Goal: Task Accomplishment & Management: Manage account settings

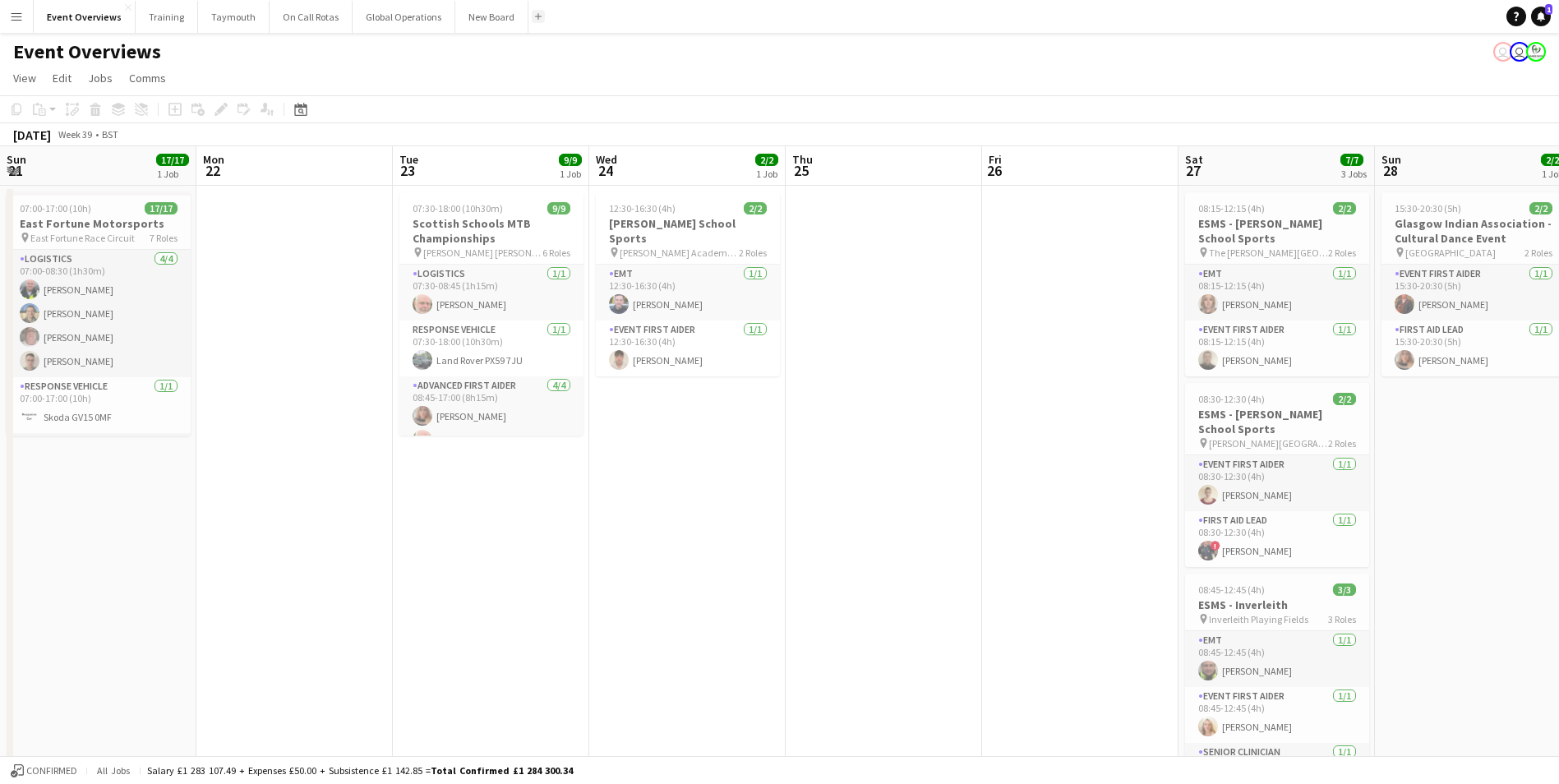
scroll to position [0, 514]
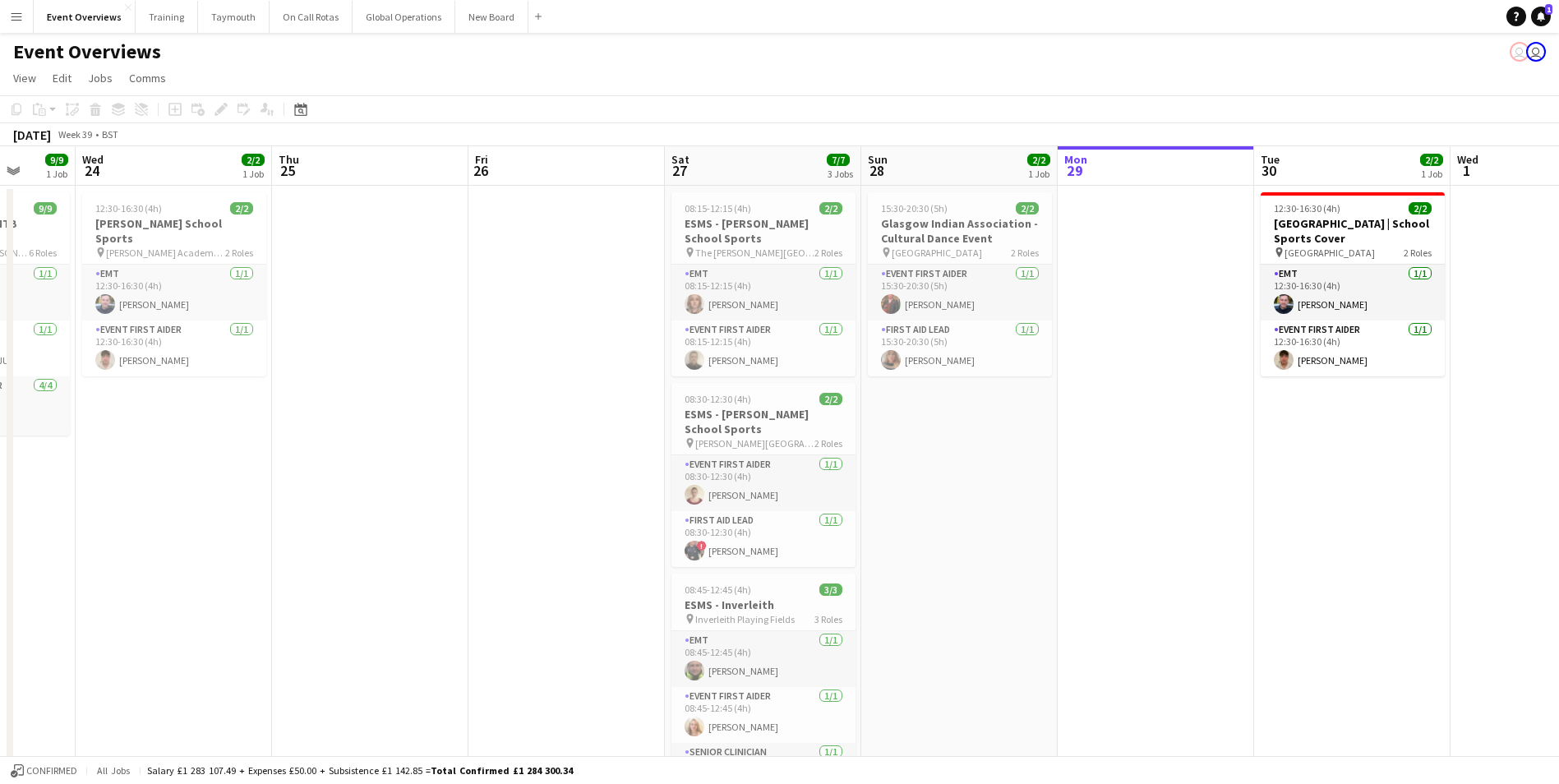
click at [10, 20] on app-icon "Menu" at bounding box center [16, 16] width 13 height 13
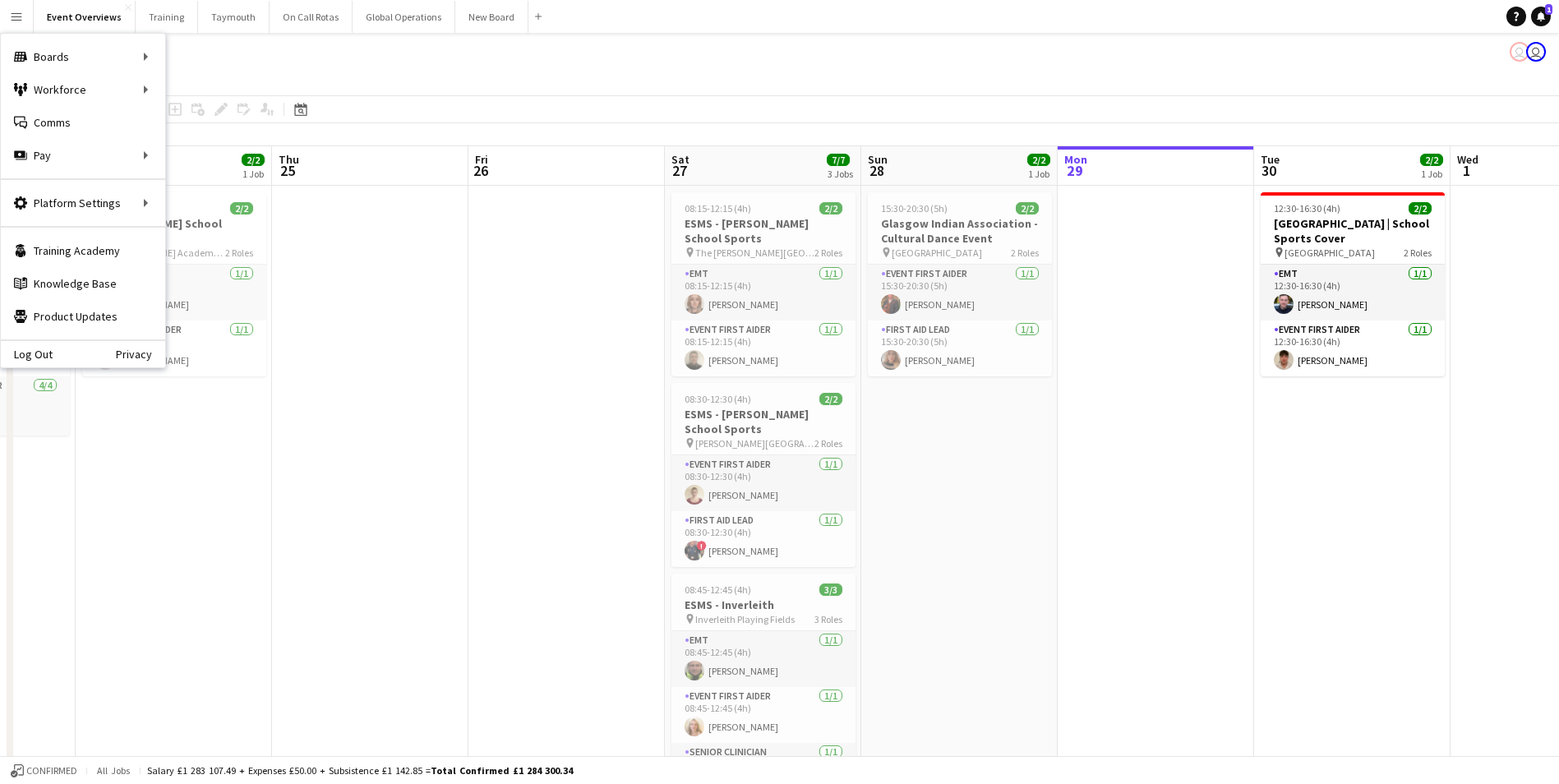
scroll to position [0, 513]
click at [401, 448] on app-date-cell at bounding box center [371, 511] width 197 height 650
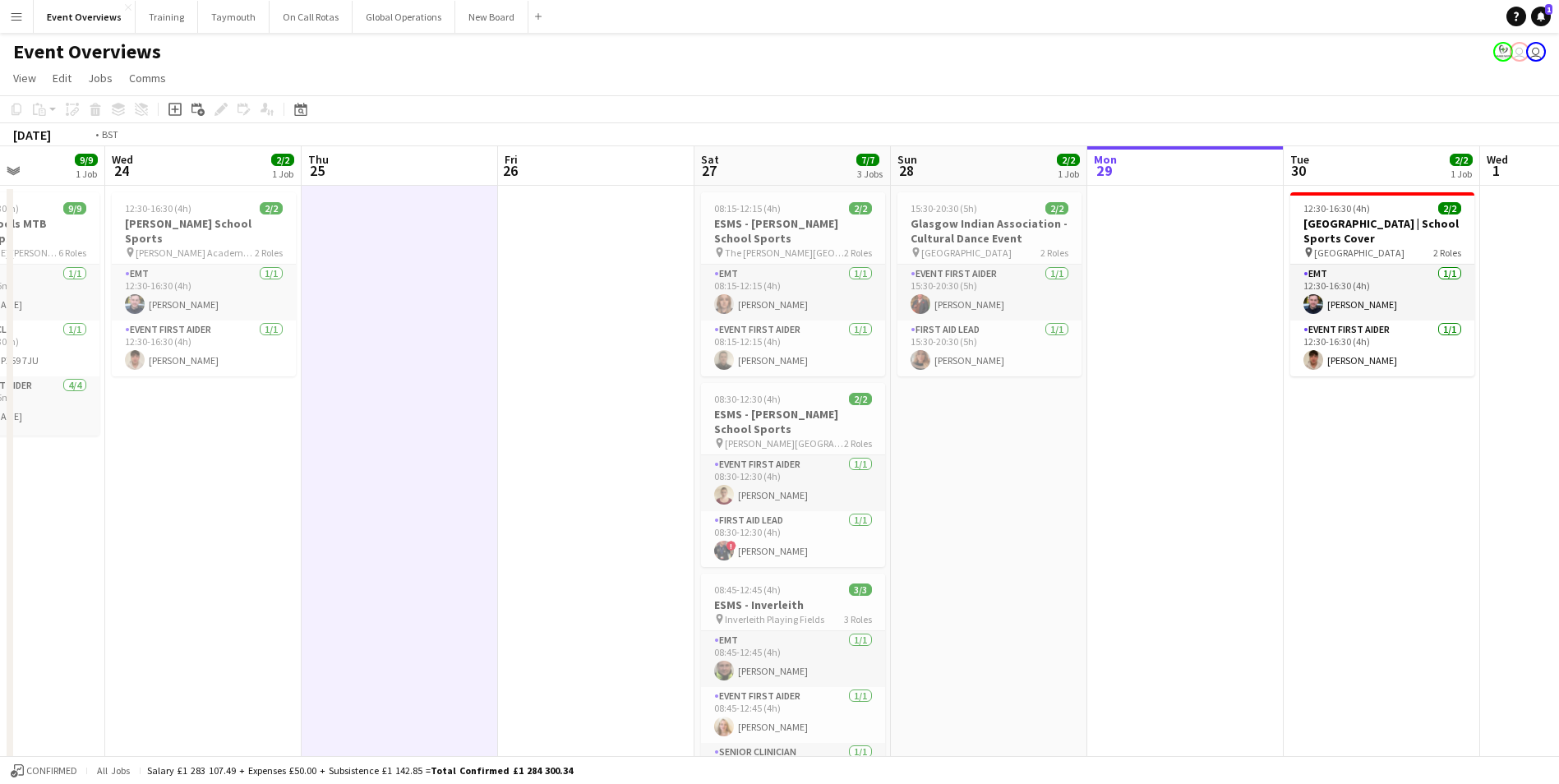
scroll to position [0, 384]
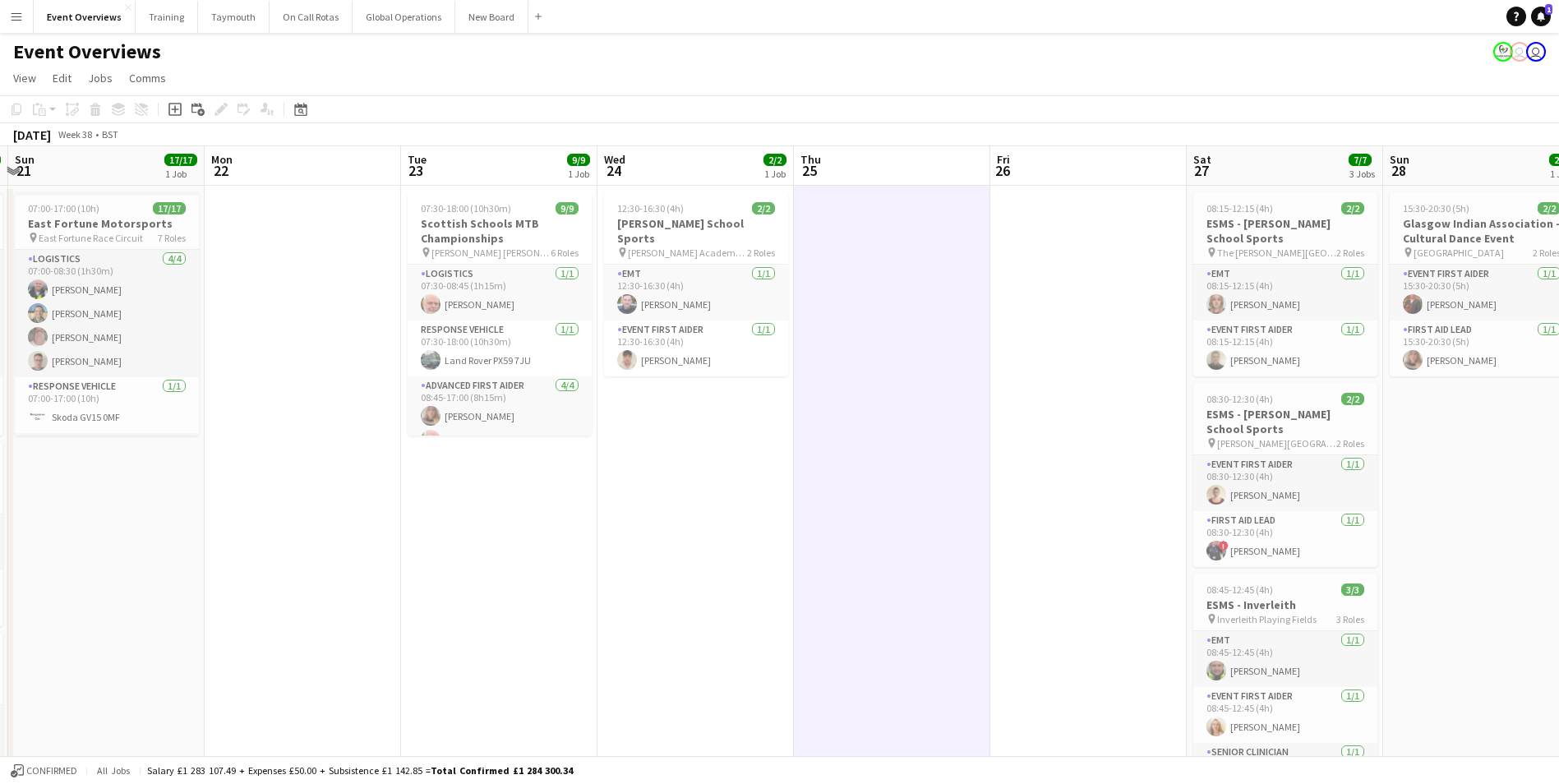
drag, startPoint x: 366, startPoint y: 583, endPoint x: 772, endPoint y: 564, distance: 406.4
click at [772, 564] on app-calendar-viewport "Fri 19 9/9 2 Jobs Sat 20 30/30 4 Jobs Sun 21 17/17 1 Job Mon 22 Tue 23 9/9 1 Jo…" at bounding box center [780, 624] width 1559 height 956
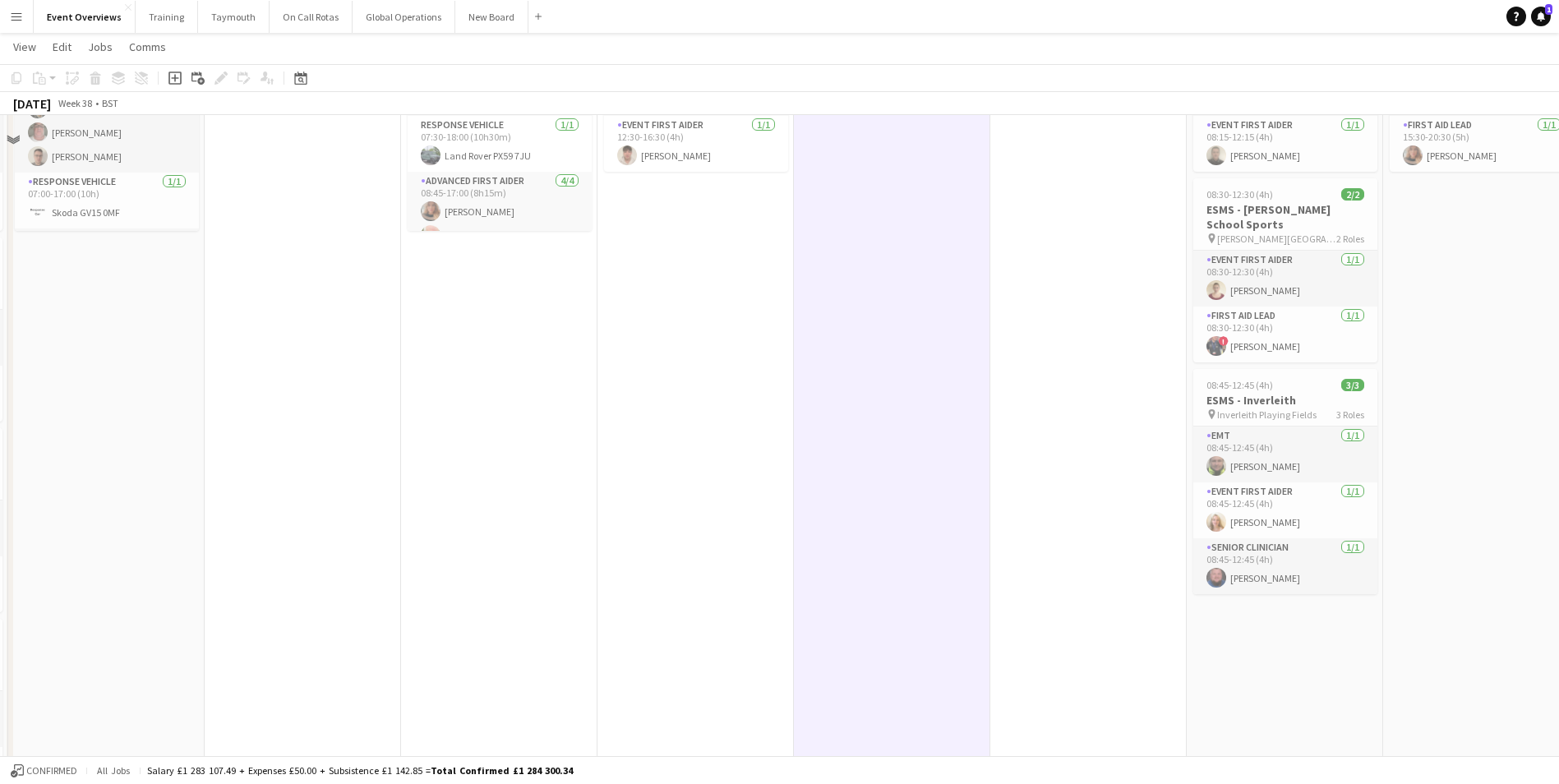
scroll to position [0, 0]
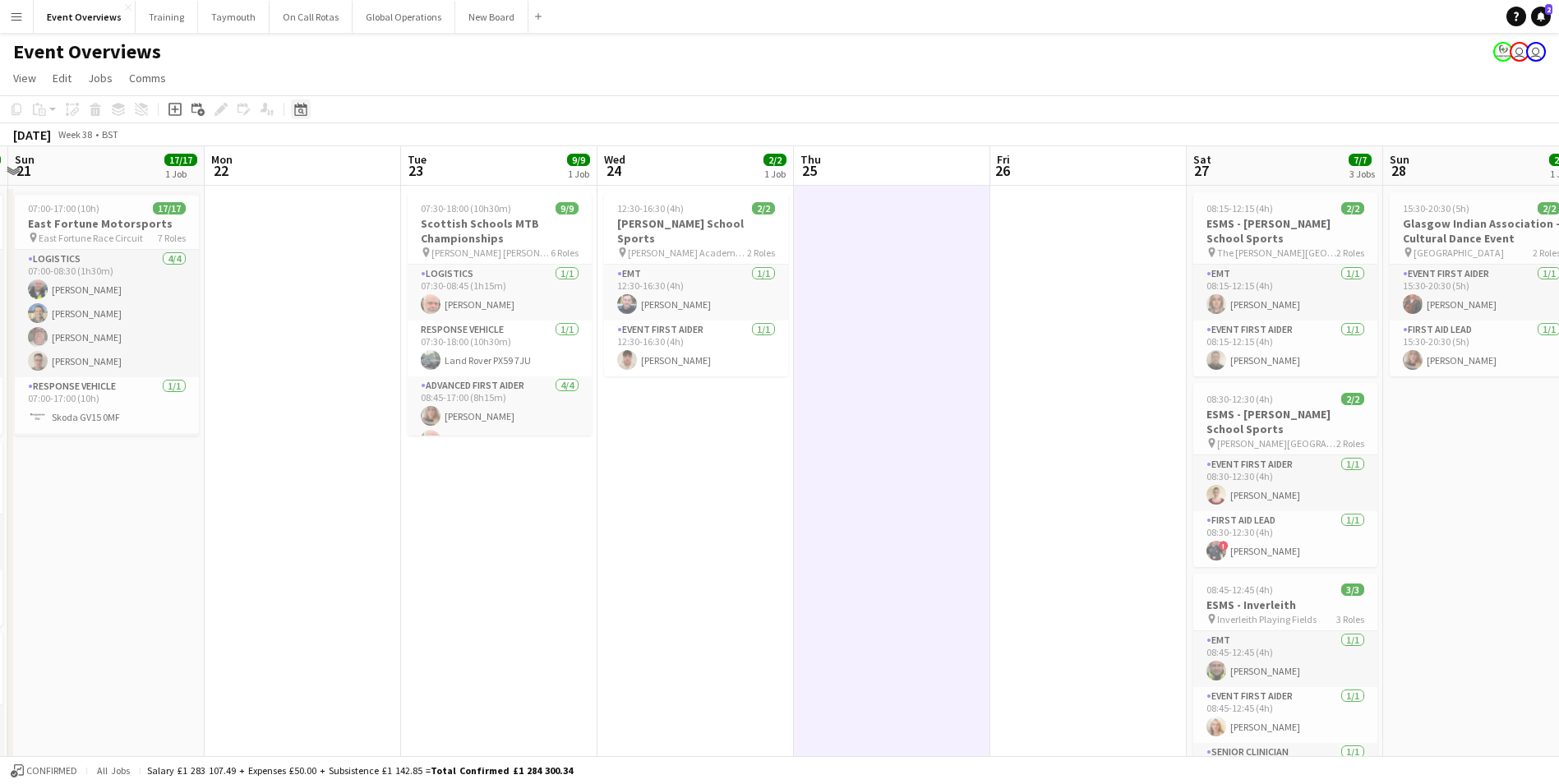
click at [296, 106] on icon at bounding box center [300, 109] width 12 height 13
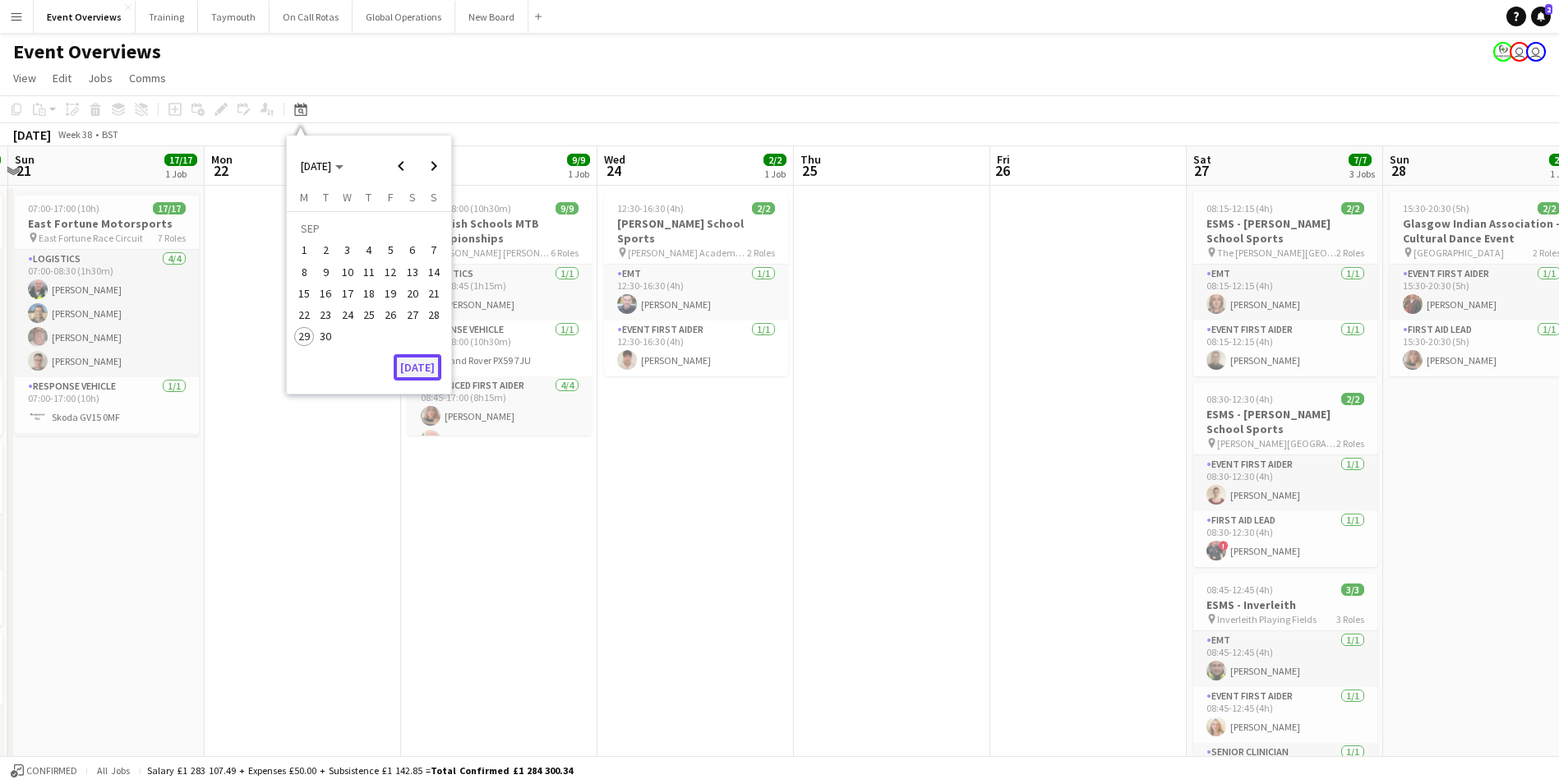
click at [407, 363] on button "[DATE]" at bounding box center [417, 366] width 48 height 26
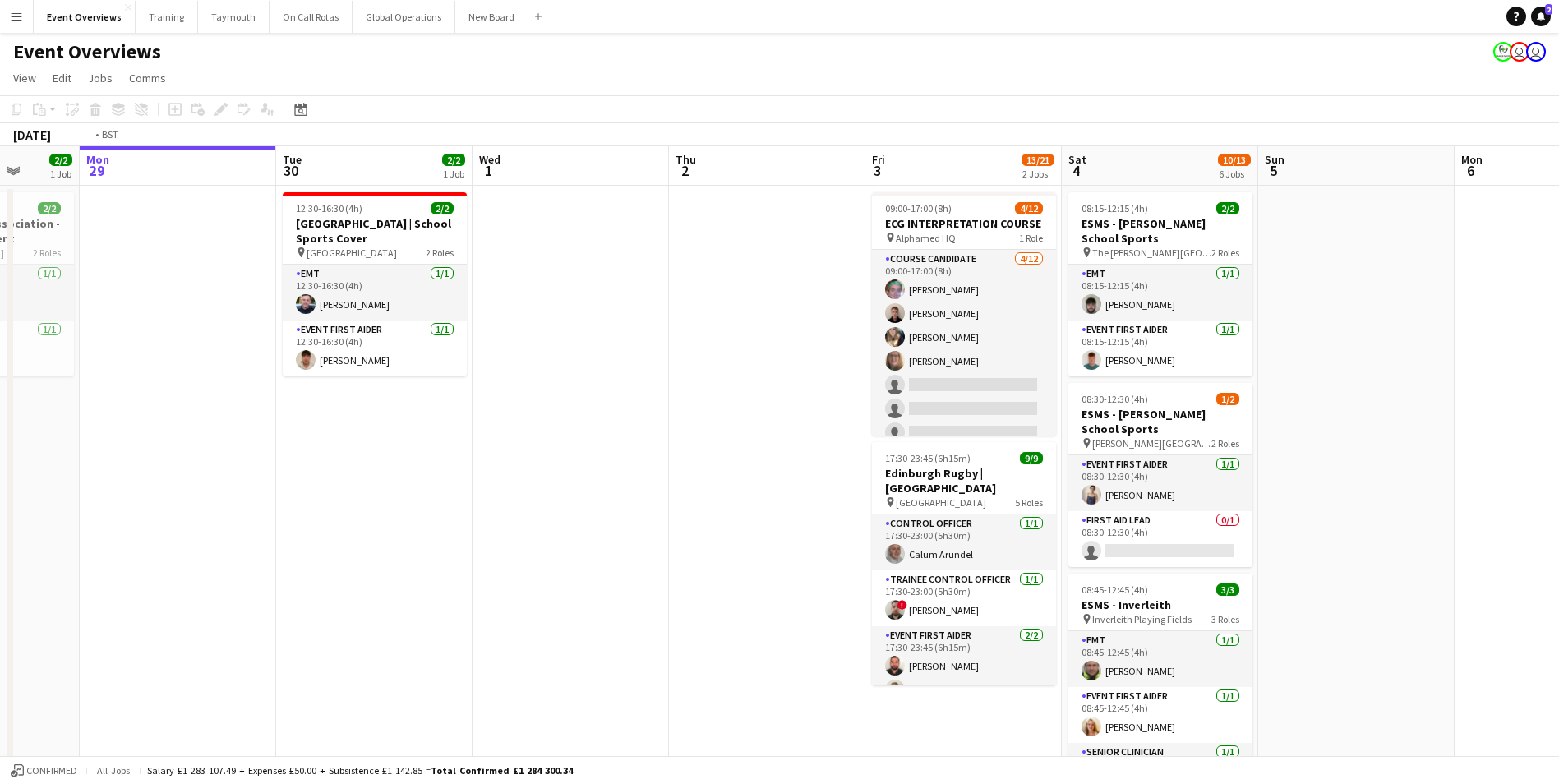
scroll to position [0, 591]
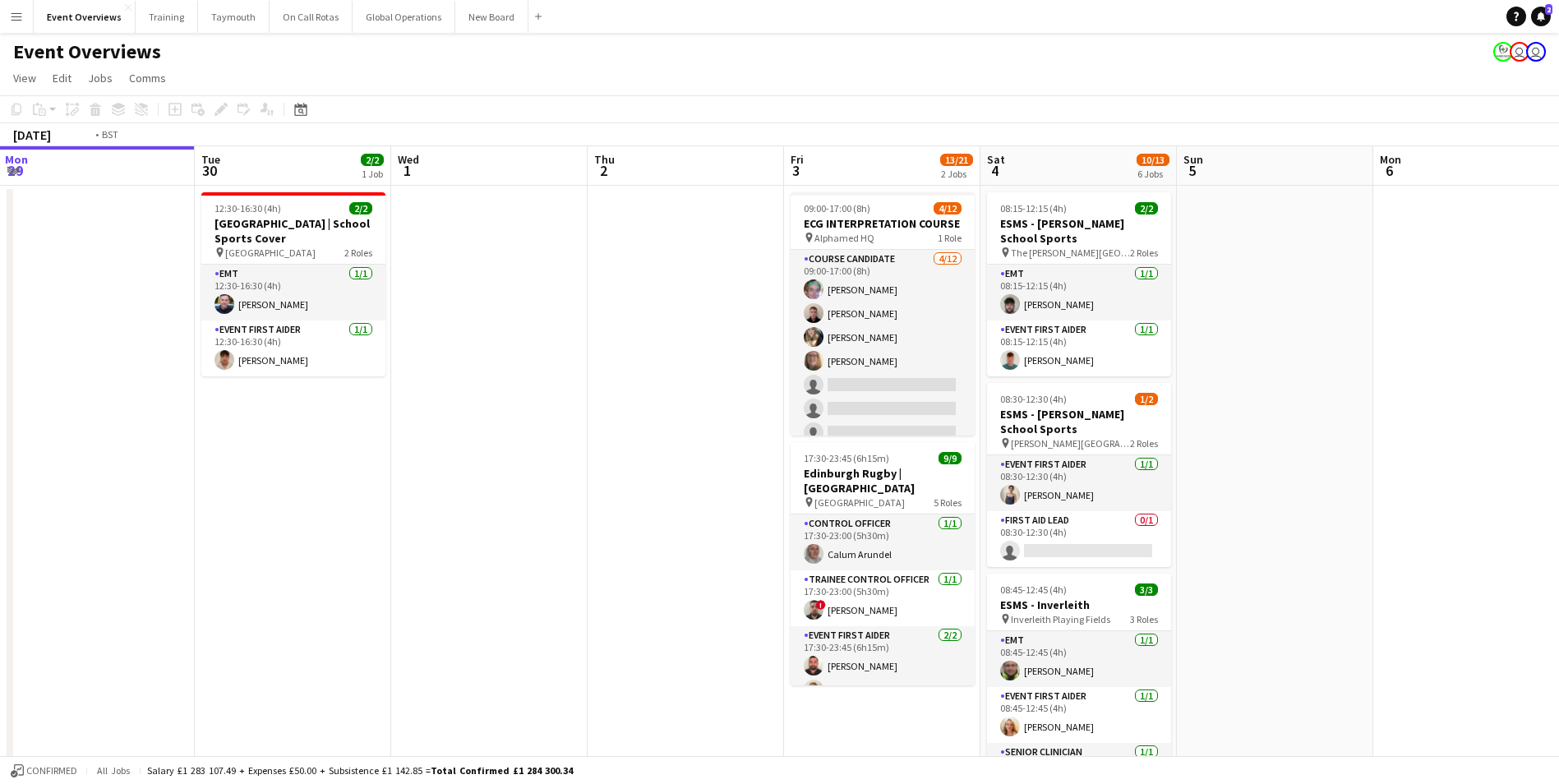
drag, startPoint x: 830, startPoint y: 509, endPoint x: 216, endPoint y: 552, distance: 615.5
click at [216, 552] on app-calendar-viewport "Fri 26 Sat 27 7/7 3 Jobs Sun 28 2/2 1 Job Mon 29 Tue 30 2/2 1 Job Wed 1 Thu 2 F…" at bounding box center [780, 778] width 1559 height 1264
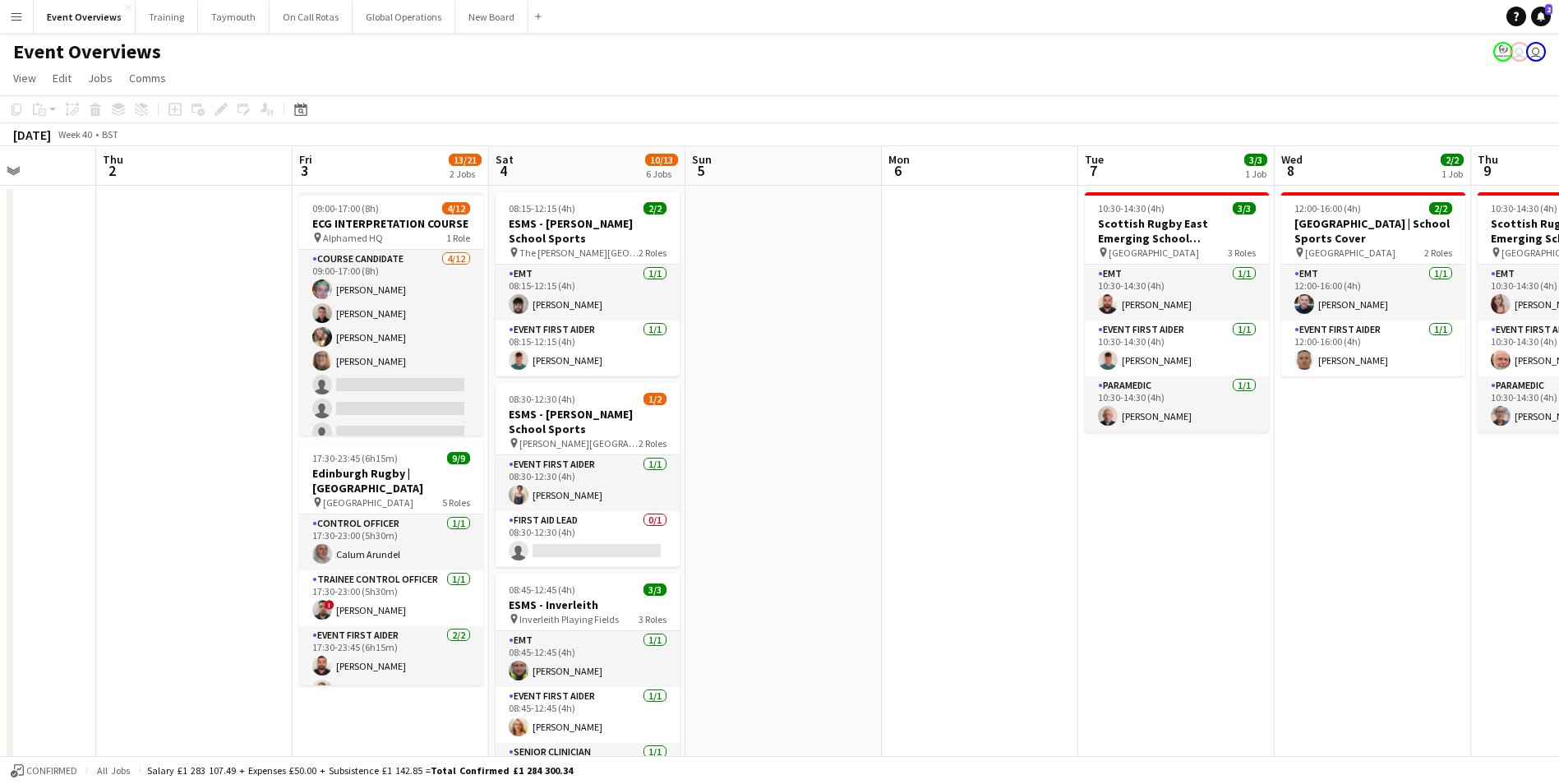
scroll to position [0, 510]
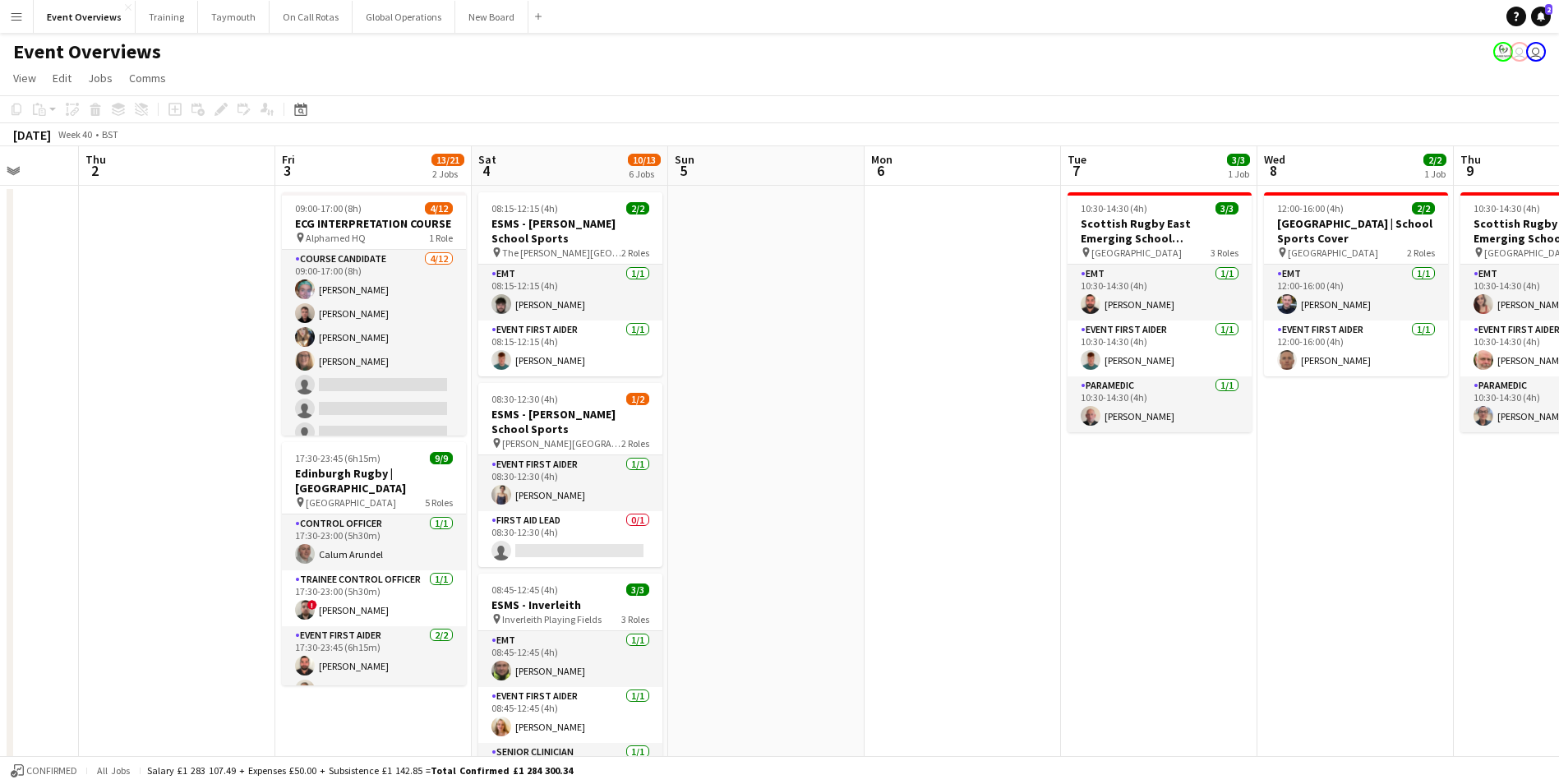
drag, startPoint x: 1360, startPoint y: 543, endPoint x: 851, endPoint y: 554, distance: 509.1
click at [851, 554] on app-calendar-viewport "Mon 29 Tue 30 2/2 1 Job Wed 1 Thu 2 Fri 3 13/21 2 Jobs Sat 4 10/13 6 Jobs Sun 5…" at bounding box center [780, 778] width 1559 height 1264
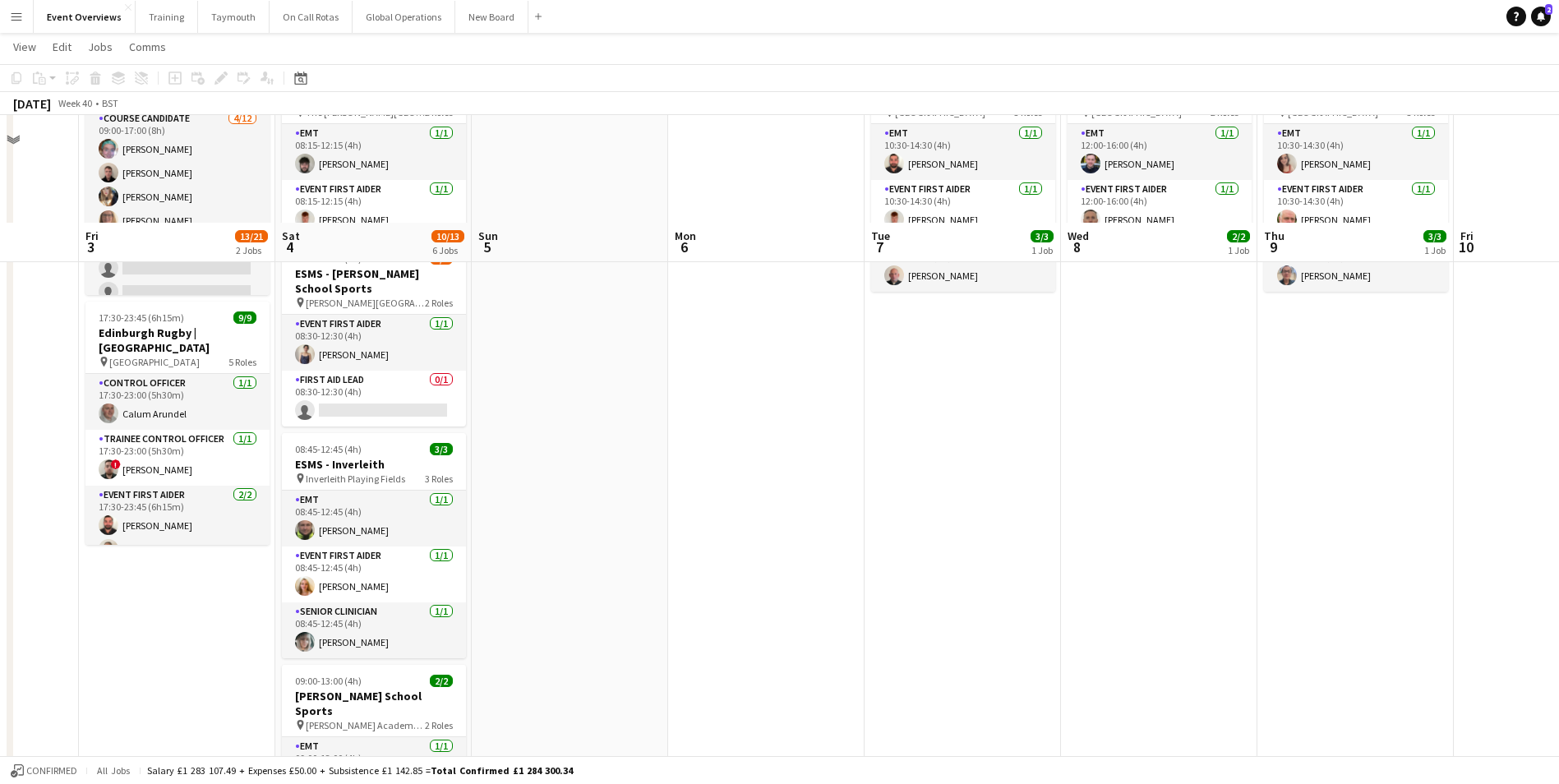
scroll to position [0, 0]
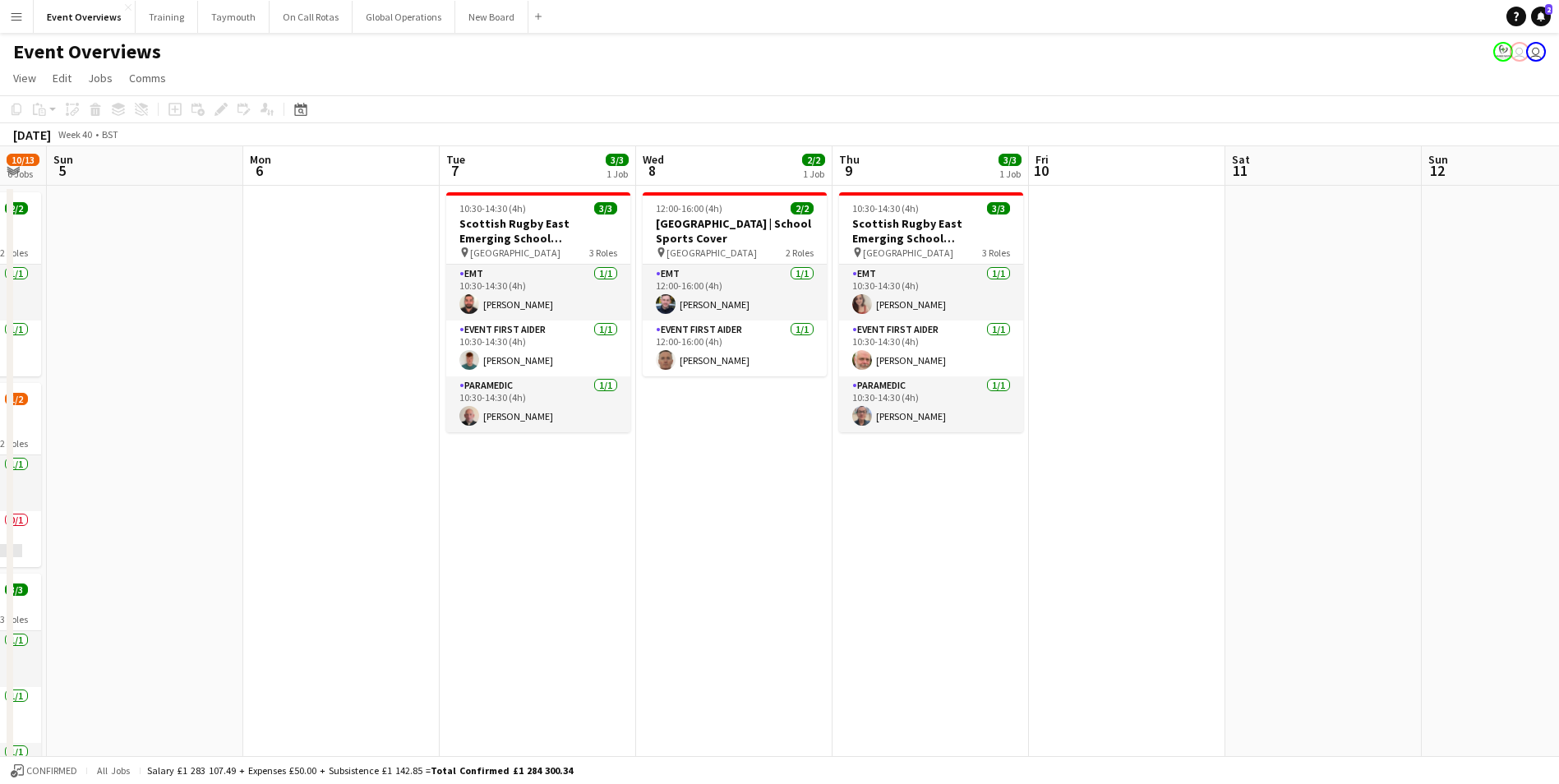
drag, startPoint x: 1354, startPoint y: 559, endPoint x: 908, endPoint y: 597, distance: 447.6
click at [906, 592] on app-calendar-viewport "Thu 2 Fri 3 13/21 2 Jobs Sat 4 10/13 6 Jobs Sun 5 Mon 6 Tue 7 3/3 1 Job Wed 8 2…" at bounding box center [780, 778] width 1559 height 1264
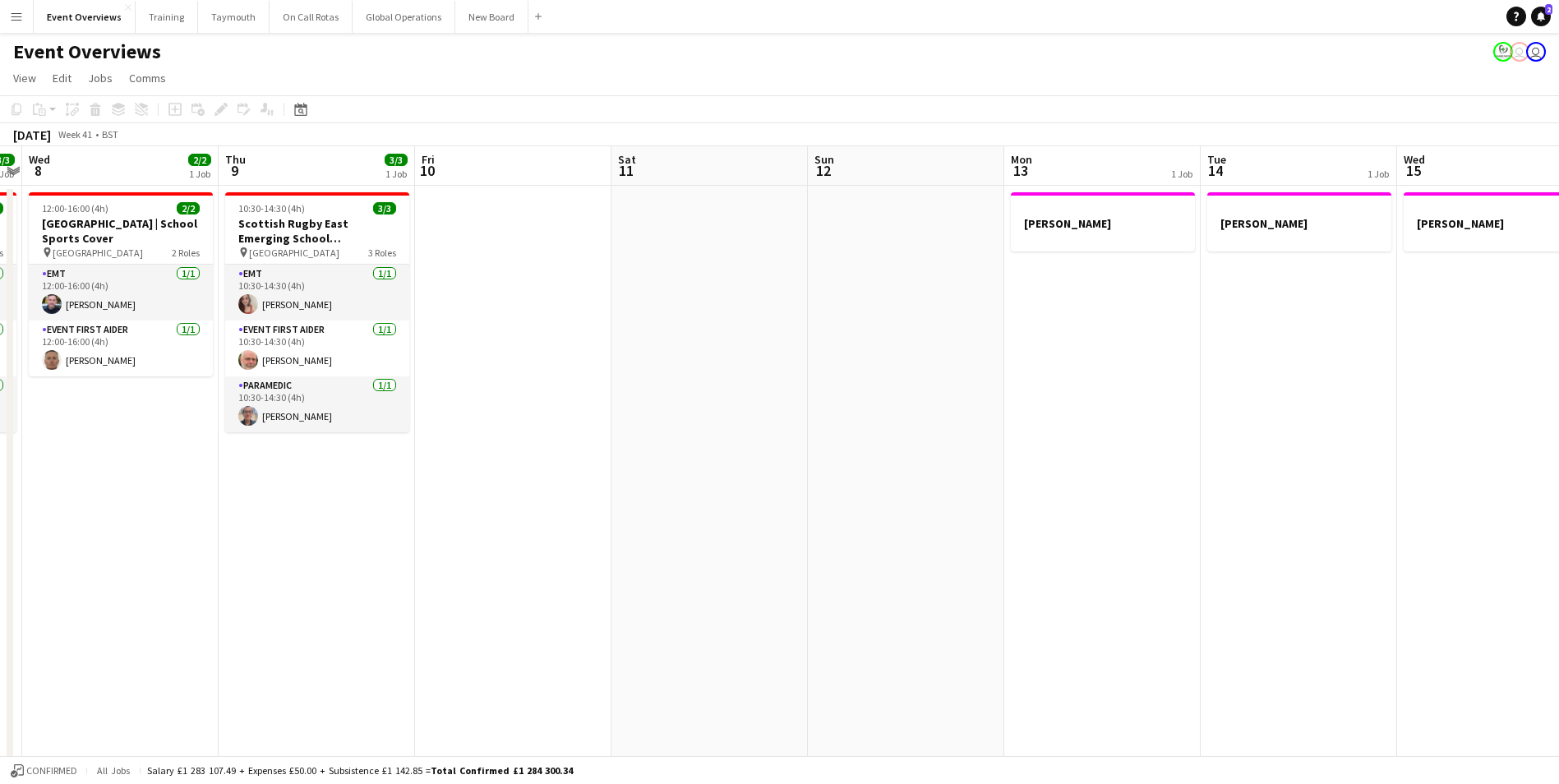
drag, startPoint x: 1180, startPoint y: 542, endPoint x: 466, endPoint y: 569, distance: 714.5
click at [465, 571] on app-calendar-viewport "Sun 5 Mon 6 Tue 7 3/3 1 Job Wed 8 2/2 1 Job Thu 9 3/3 1 Job Fri 10 Sat 11 Sun 1…" at bounding box center [780, 778] width 1559 height 1264
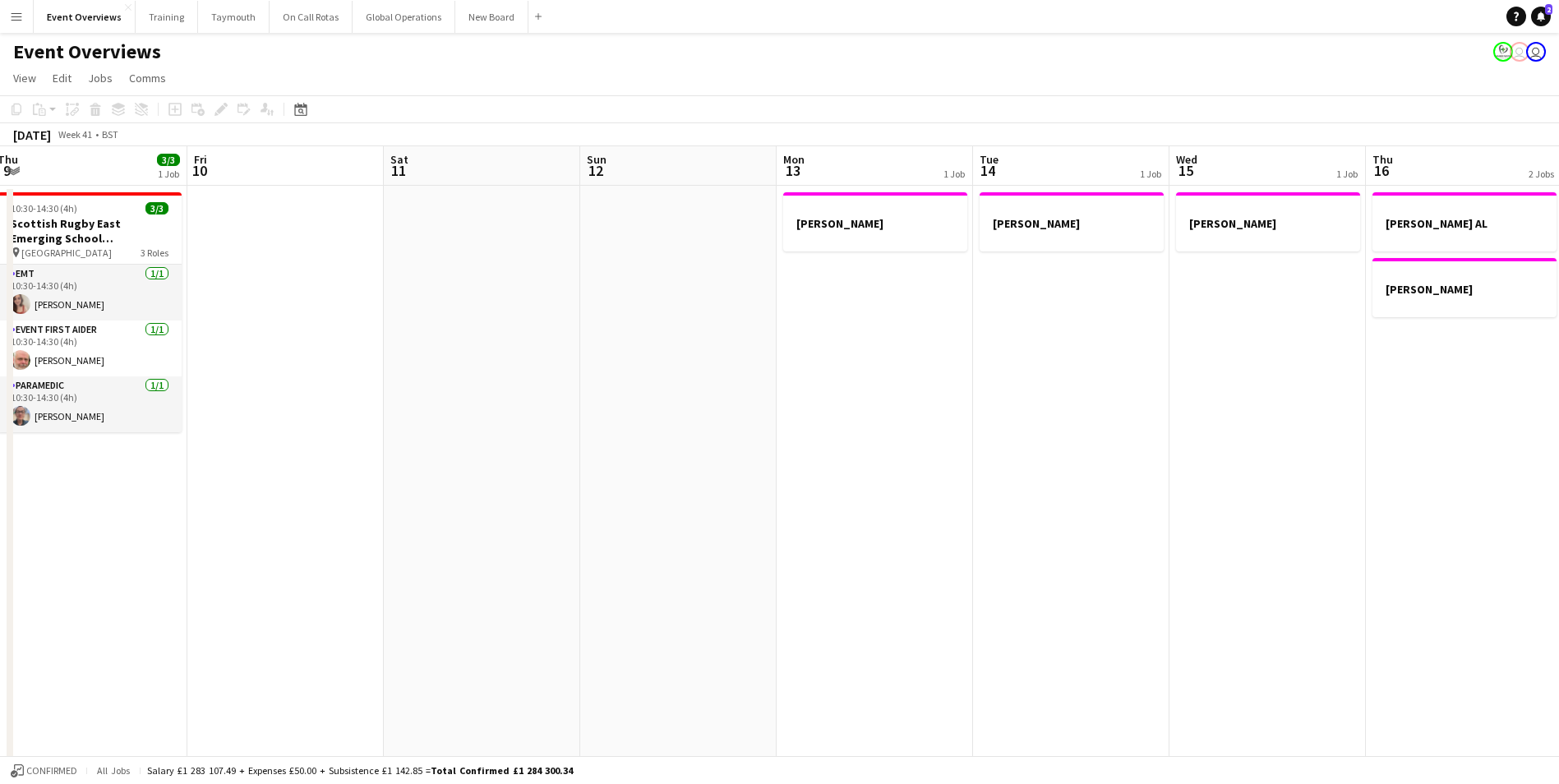
drag, startPoint x: 1045, startPoint y: 552, endPoint x: 346, endPoint y: 603, distance: 700.9
click at [346, 603] on app-calendar-viewport "Mon 6 Tue 7 3/3 1 Job Wed 8 2/2 1 Job Thu 9 3/3 1 Job Fri 10 Sat 11 Sun 12 Mon …" at bounding box center [780, 778] width 1559 height 1264
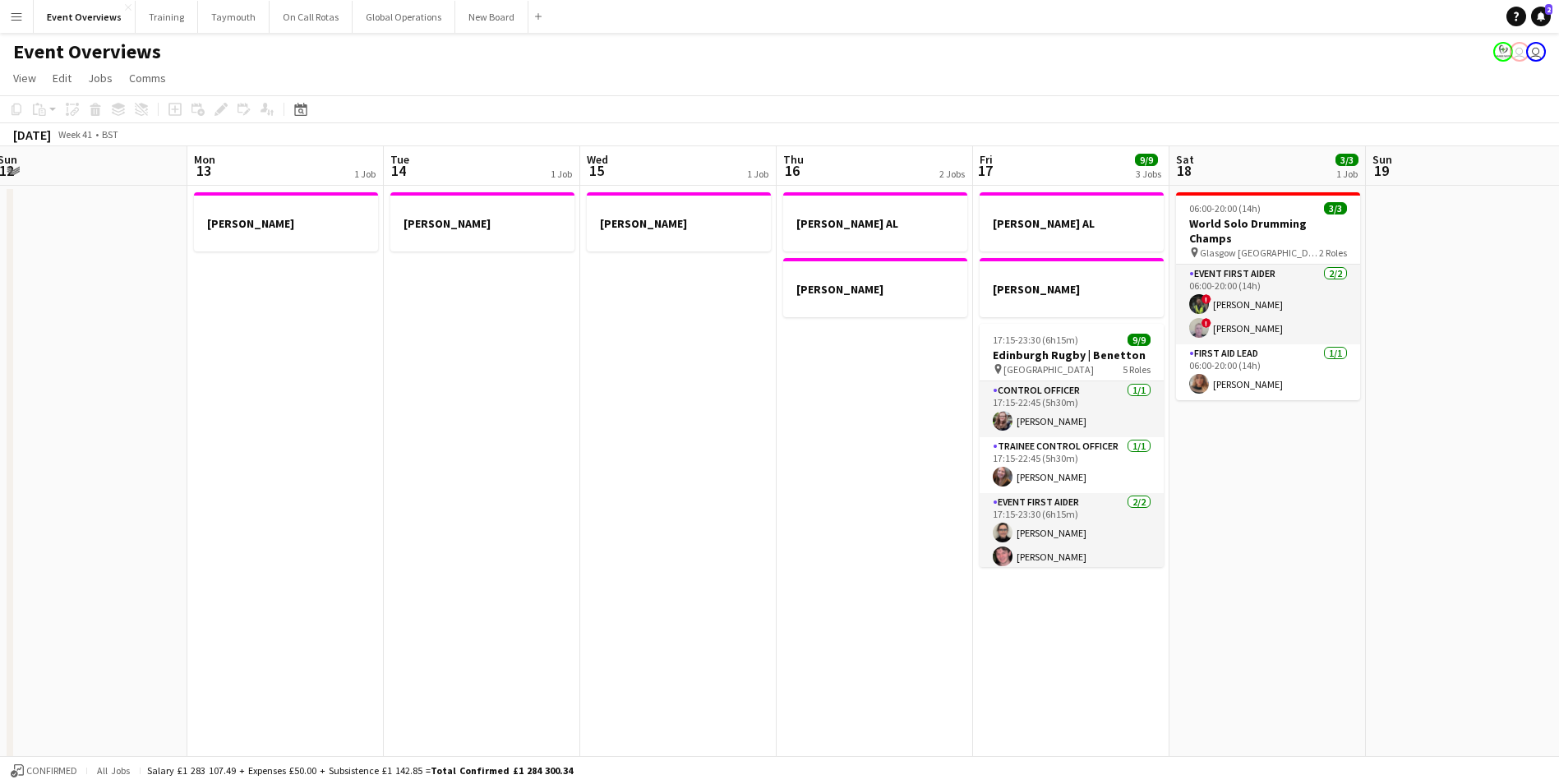
scroll to position [0, 604]
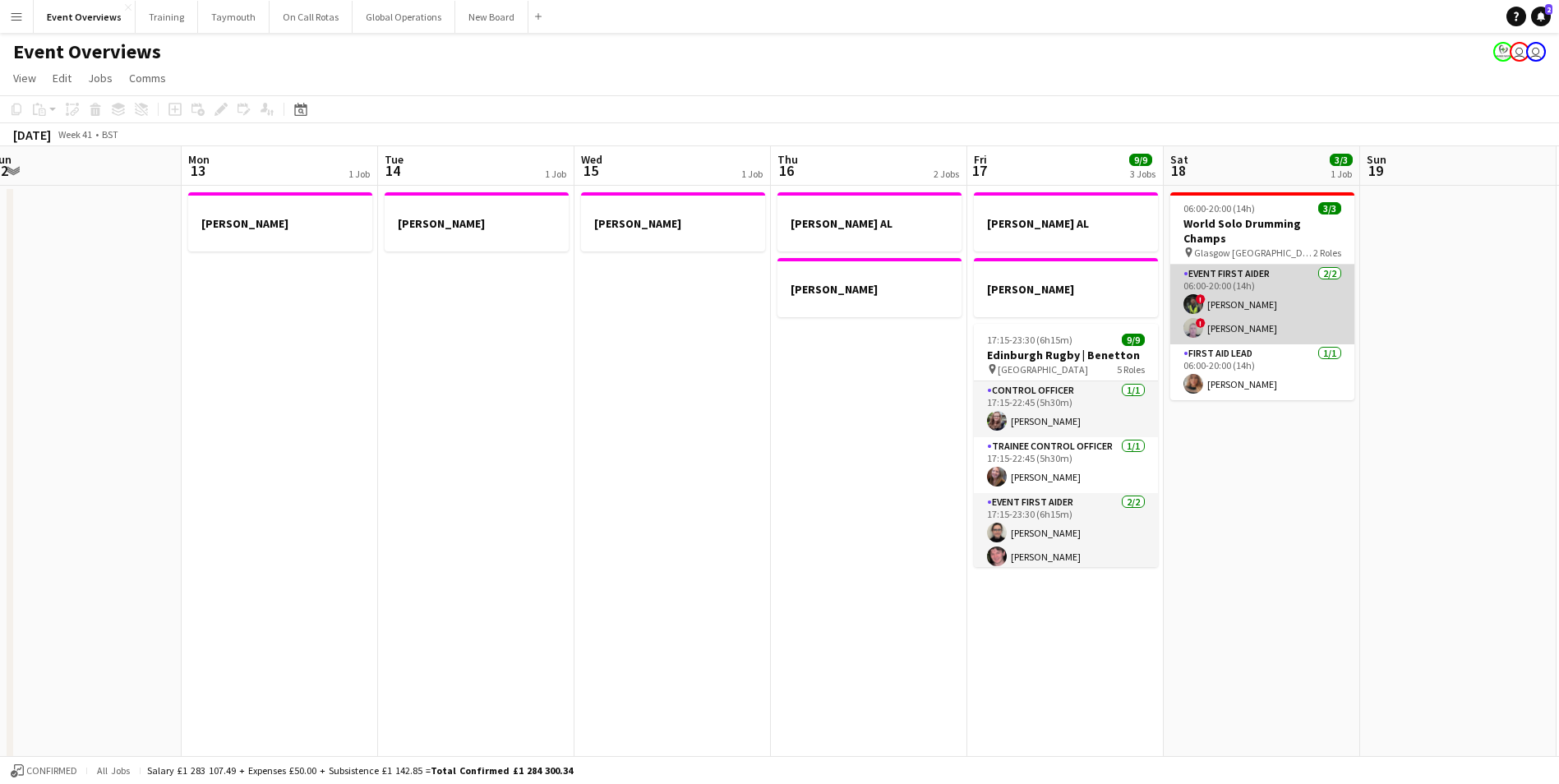
click at [1191, 318] on app-user-avatar at bounding box center [1193, 328] width 20 height 20
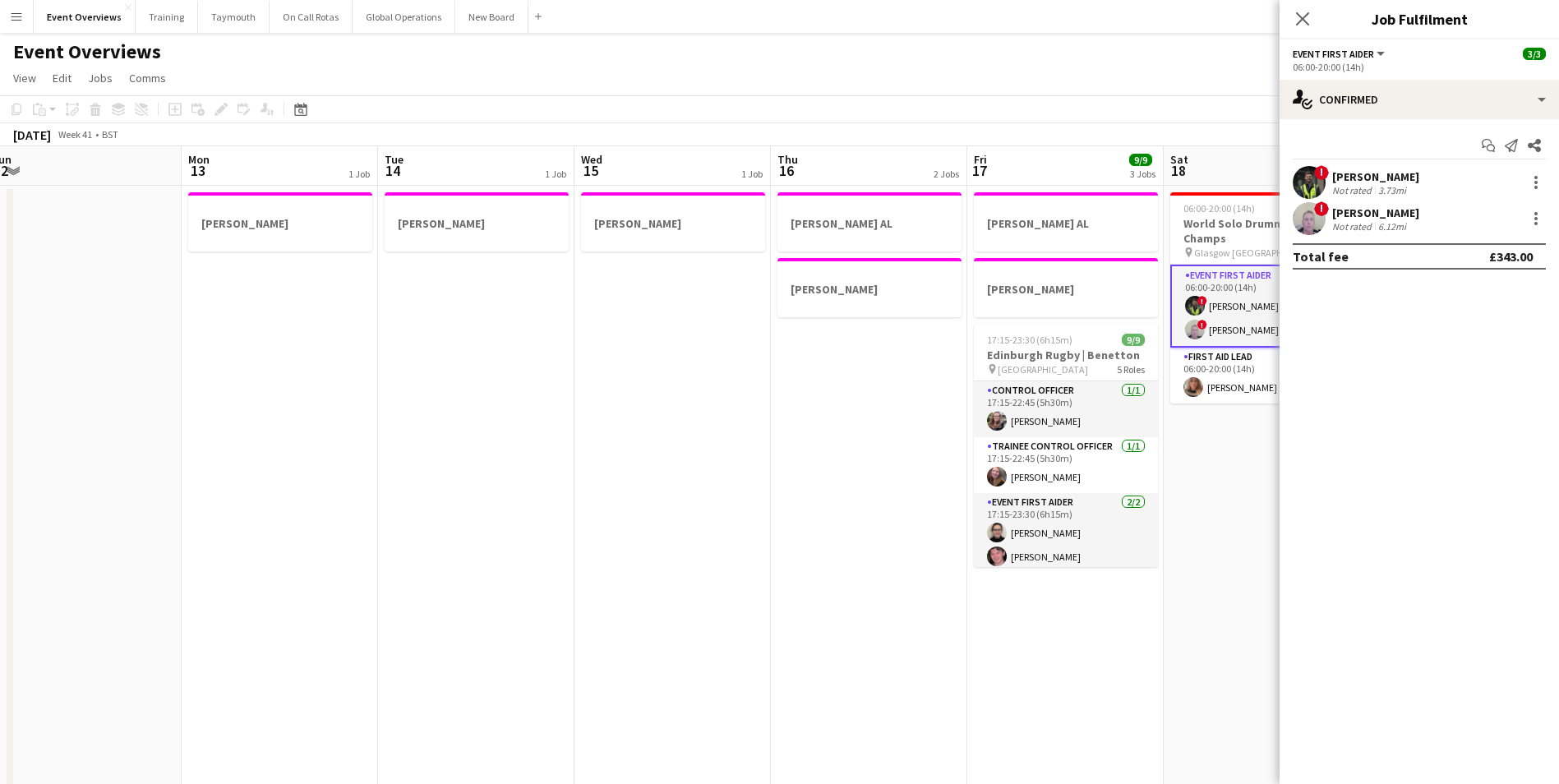
click at [1303, 217] on app-user-avatar at bounding box center [1309, 219] width 33 height 33
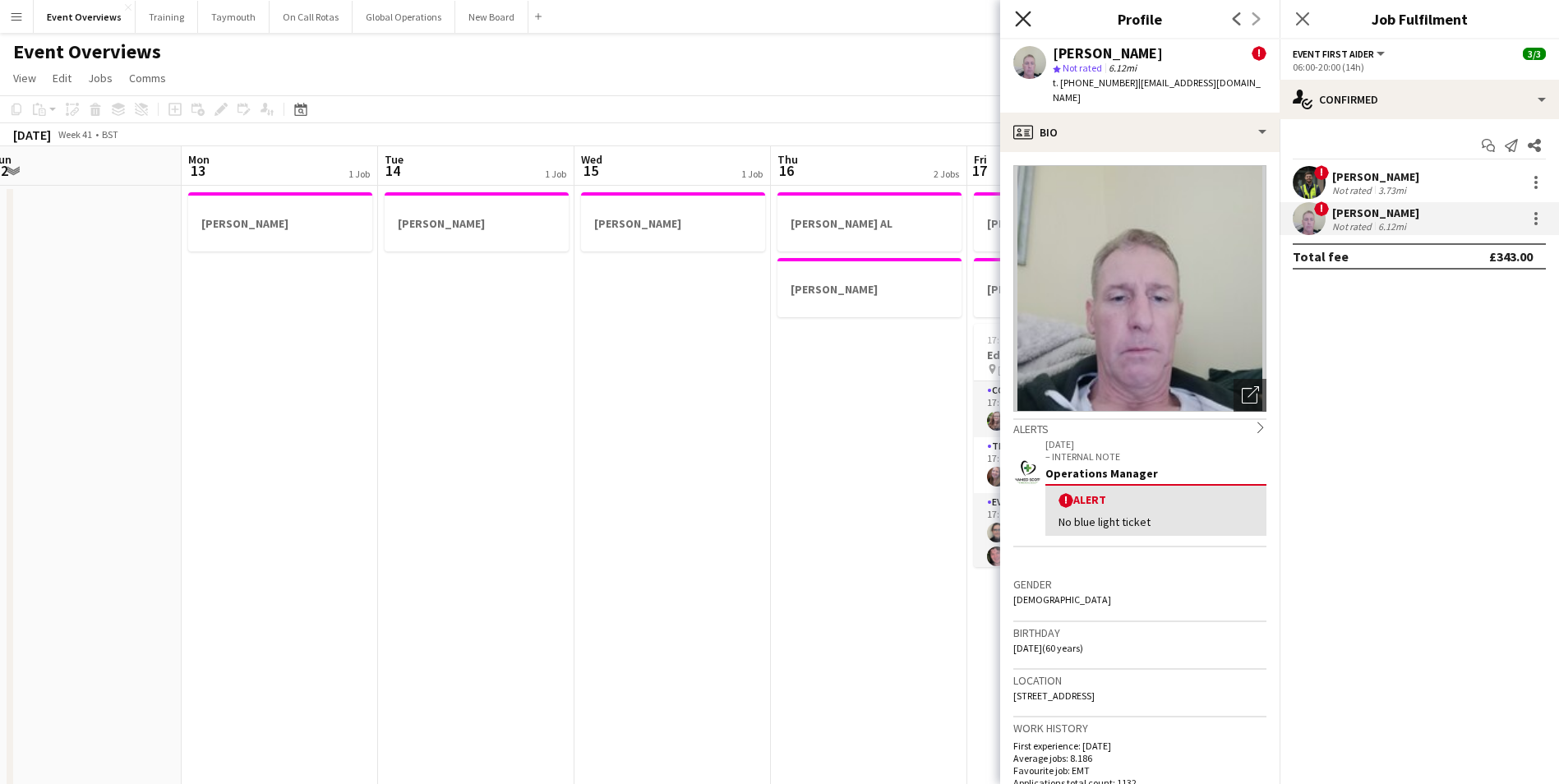
click at [1023, 12] on icon "Close pop-in" at bounding box center [1022, 18] width 15 height 15
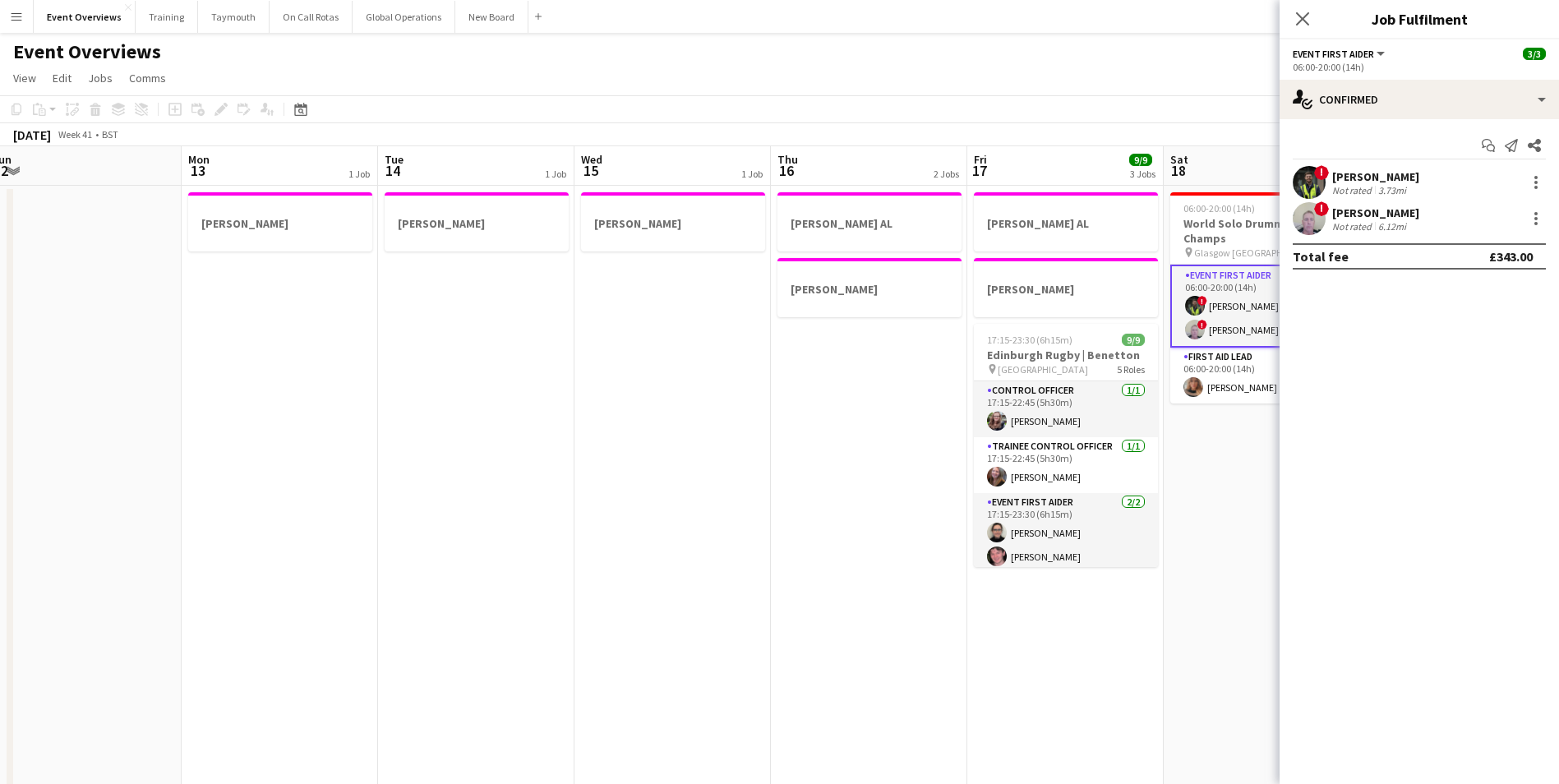
click at [1308, 184] on app-user-avatar at bounding box center [1309, 182] width 33 height 33
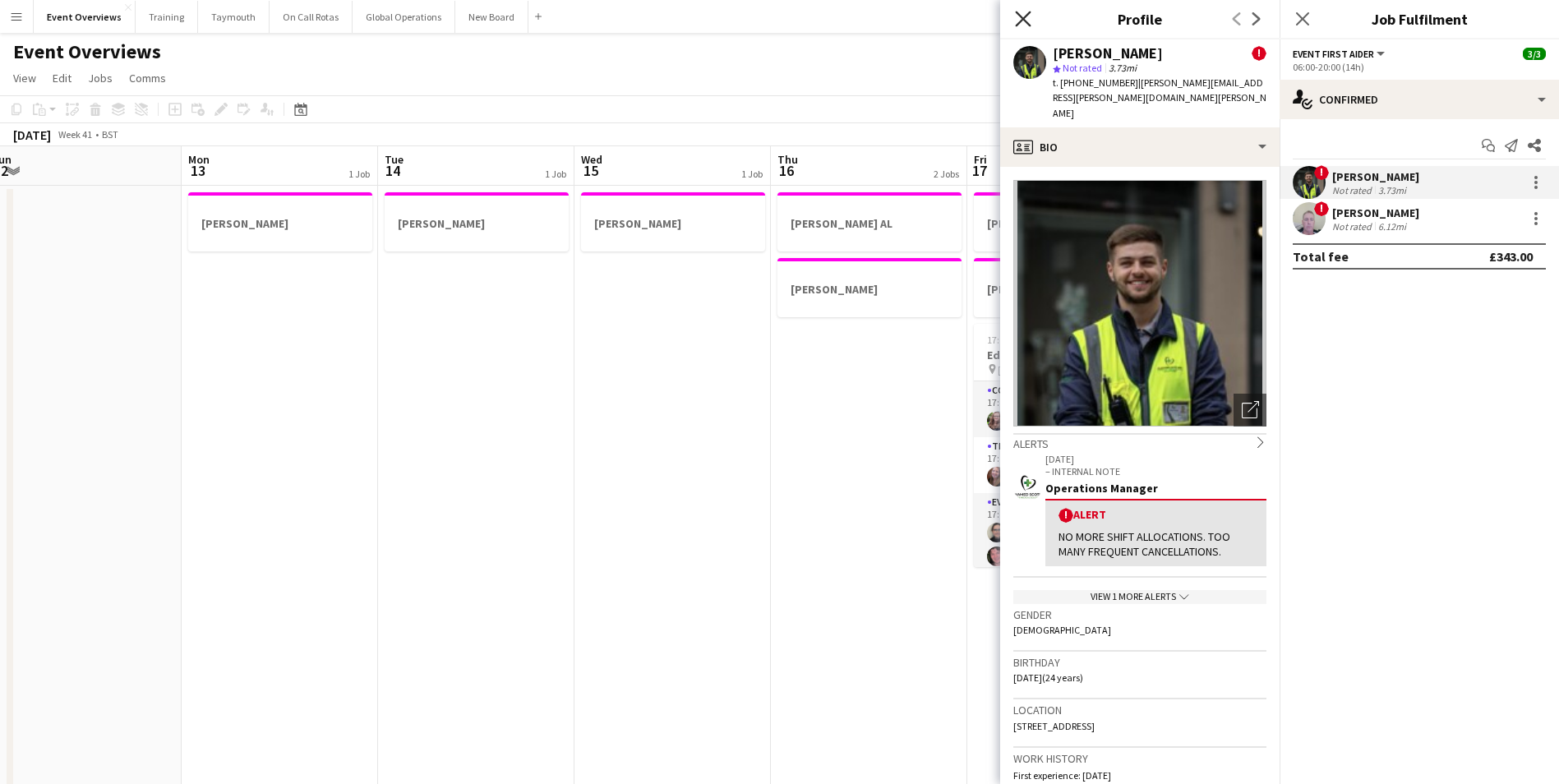
click at [1026, 17] on icon "Close pop-in" at bounding box center [1022, 18] width 15 height 15
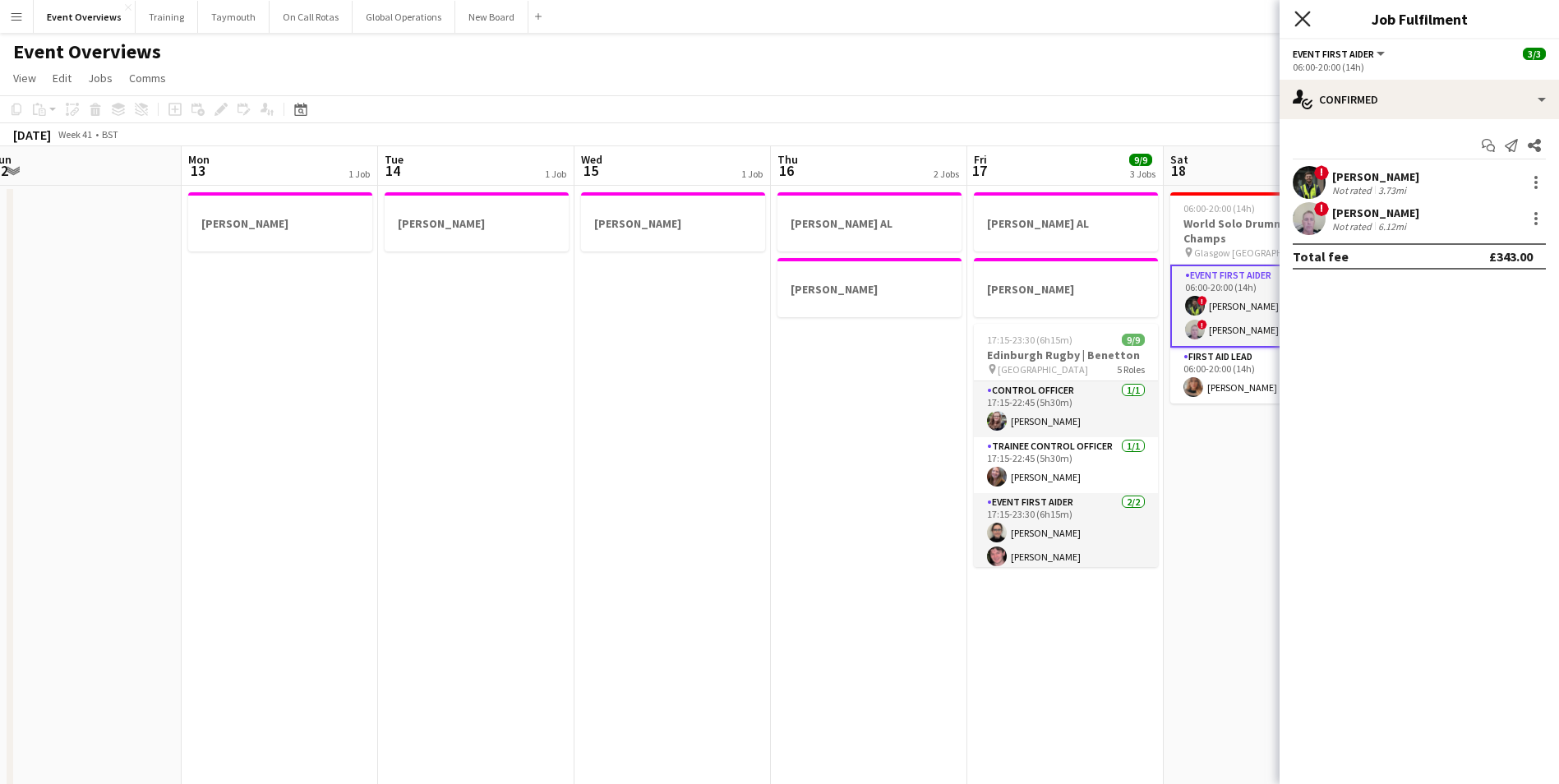
click at [1300, 12] on icon "Close pop-in" at bounding box center [1302, 18] width 15 height 15
